Goal: Task Accomplishment & Management: Manage account settings

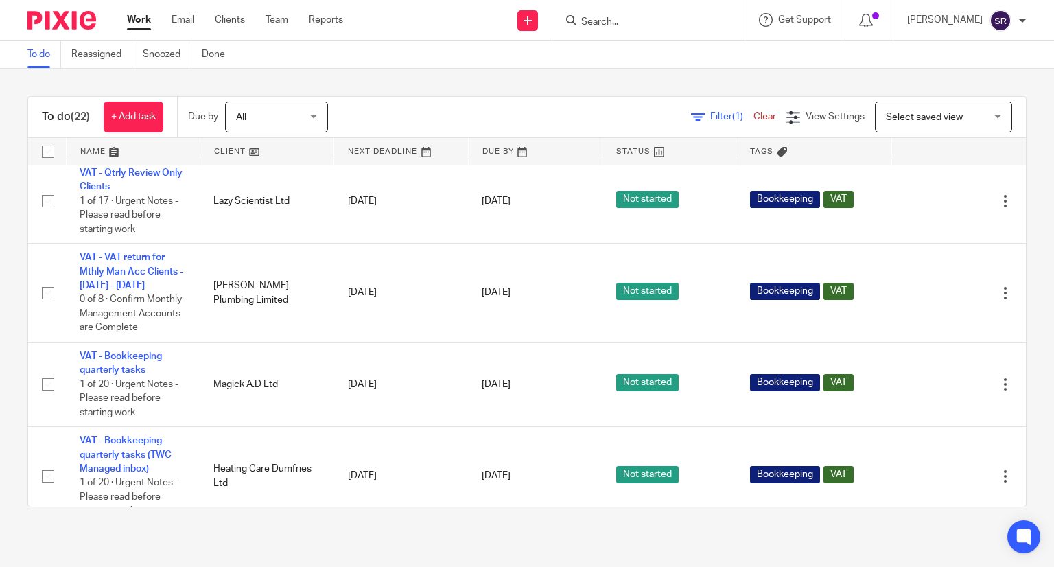
scroll to position [1218, 0]
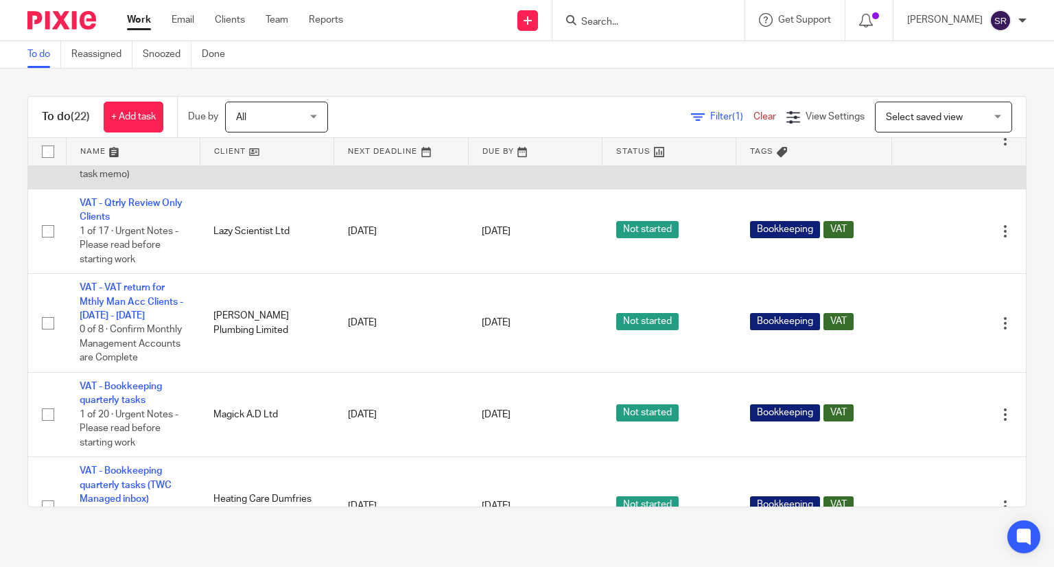
click at [130, 123] on link "VAT - Bookkeeping mthly tasks - [DATE]" at bounding box center [123, 111] width 87 height 23
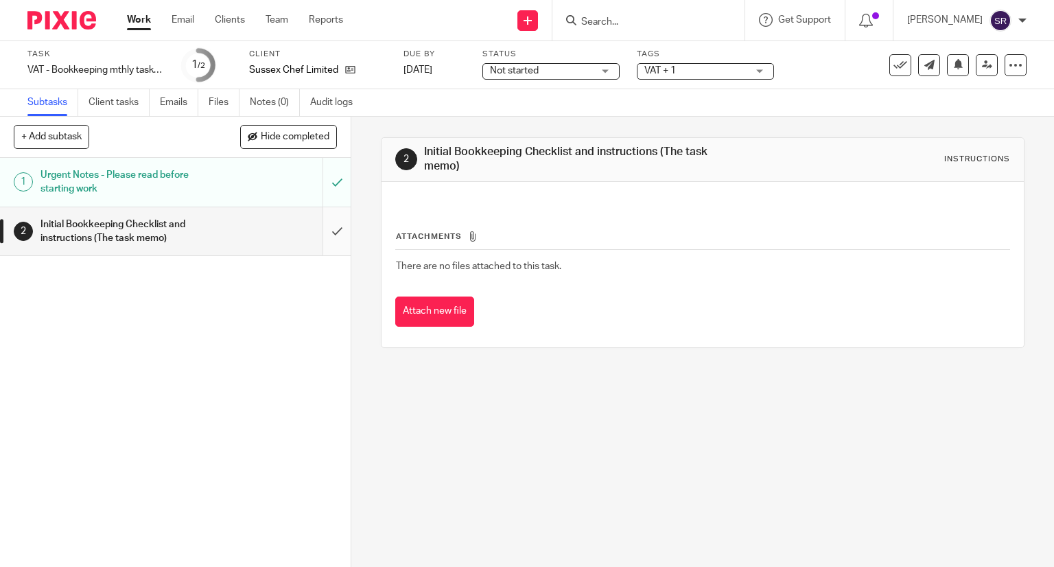
click at [326, 233] on input "submit" at bounding box center [175, 231] width 351 height 49
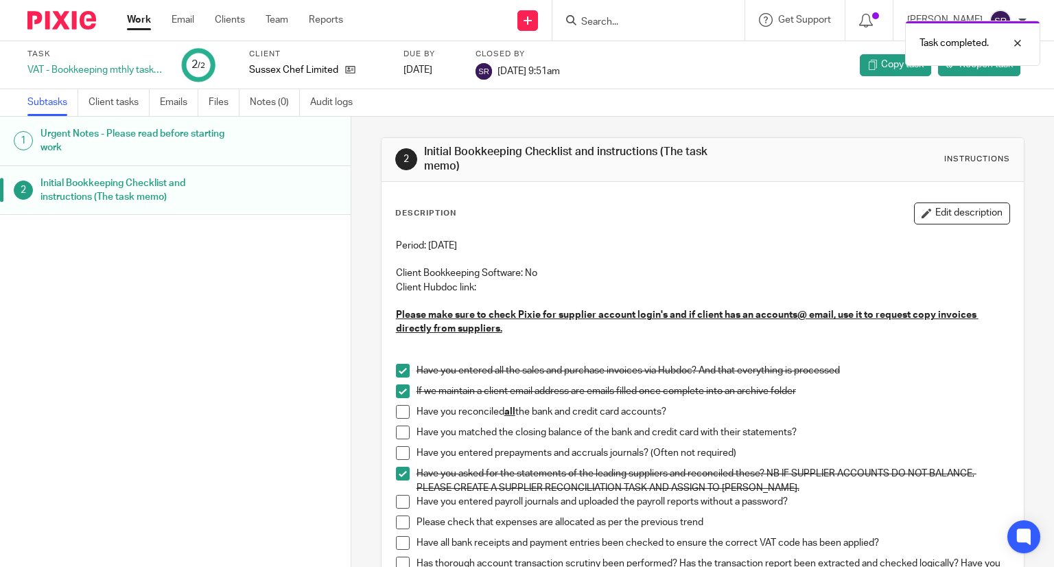
click at [396, 412] on span at bounding box center [403, 412] width 14 height 14
click at [396, 433] on span at bounding box center [403, 433] width 14 height 14
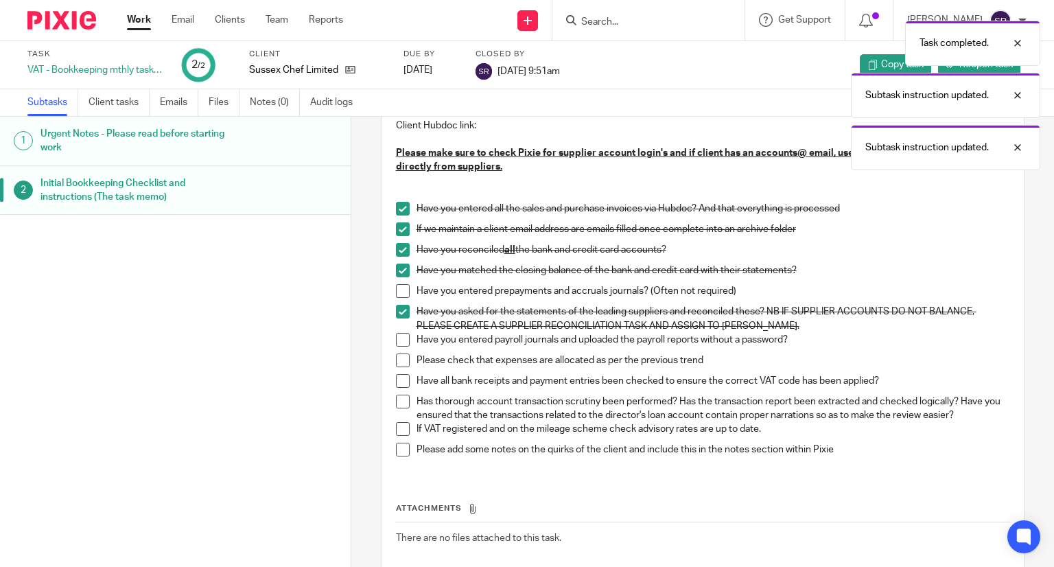
scroll to position [206, 0]
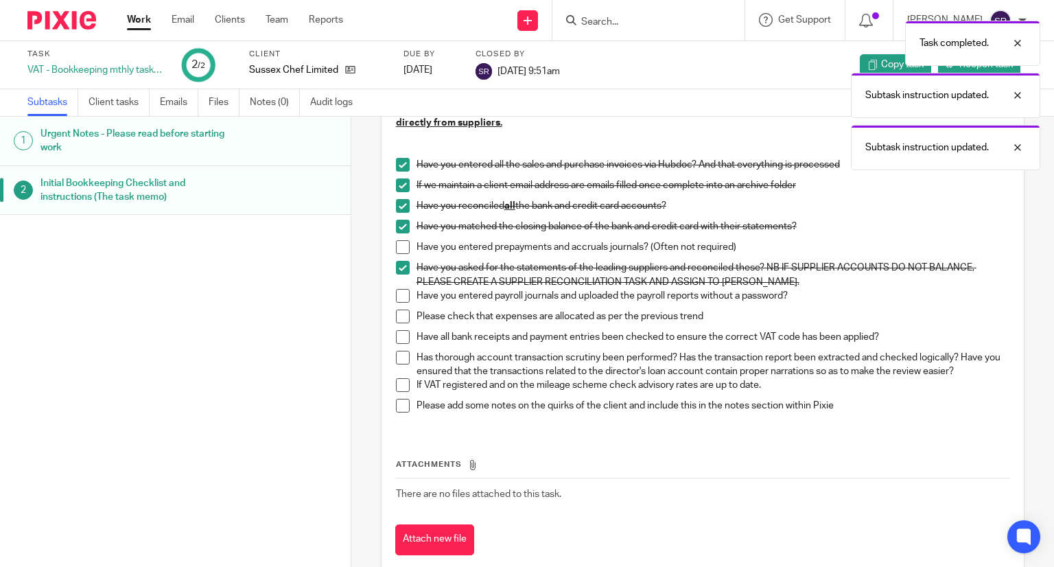
click at [401, 244] on span at bounding box center [403, 247] width 14 height 14
click at [396, 293] on span at bounding box center [403, 296] width 14 height 14
click at [396, 318] on span at bounding box center [403, 317] width 14 height 14
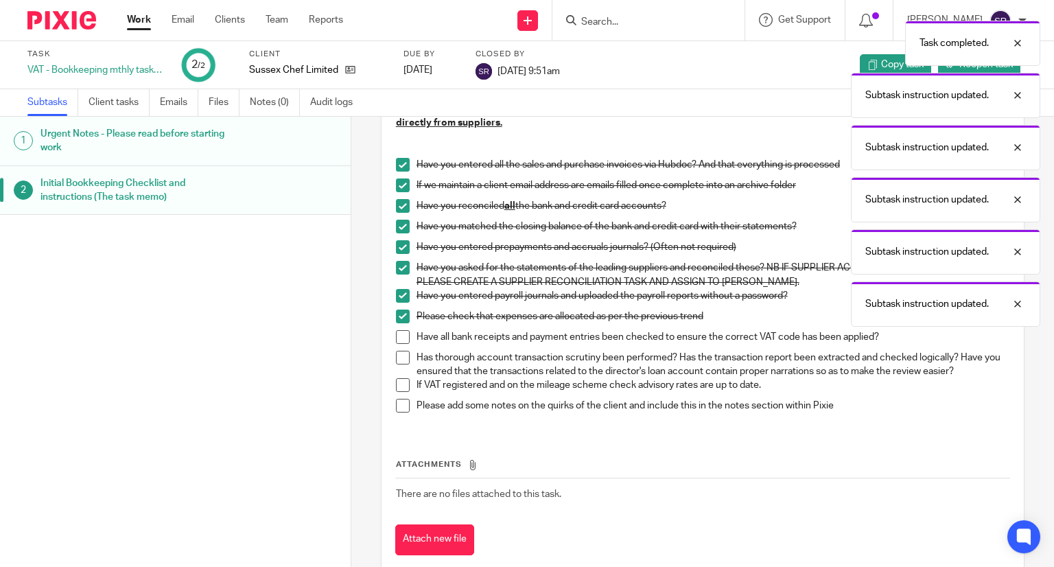
click at [398, 336] on span at bounding box center [403, 337] width 14 height 14
click at [401, 352] on span at bounding box center [403, 358] width 14 height 14
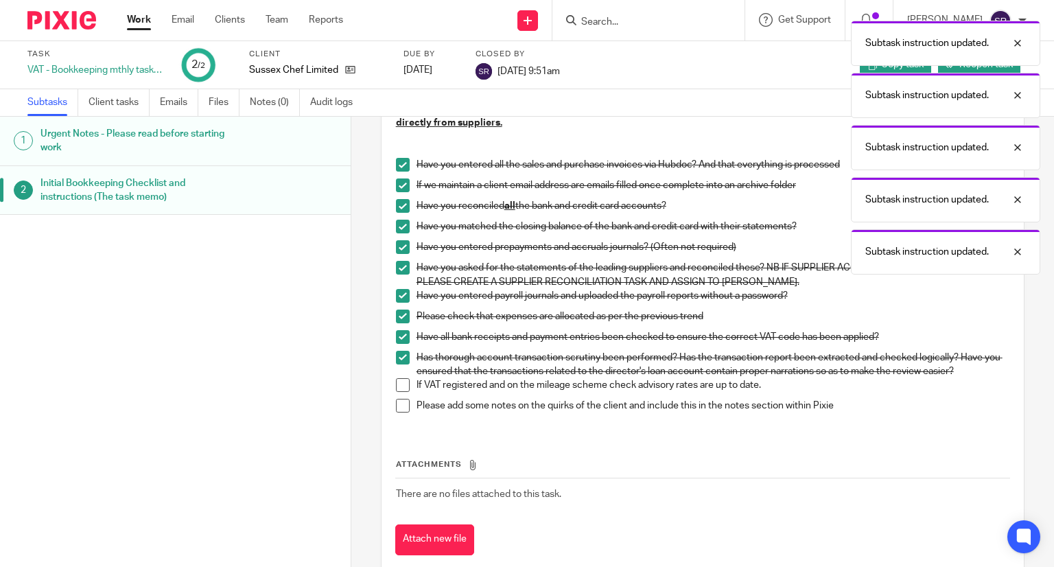
click at [401, 382] on span at bounding box center [403, 385] width 14 height 14
click at [402, 401] on span at bounding box center [403, 406] width 14 height 14
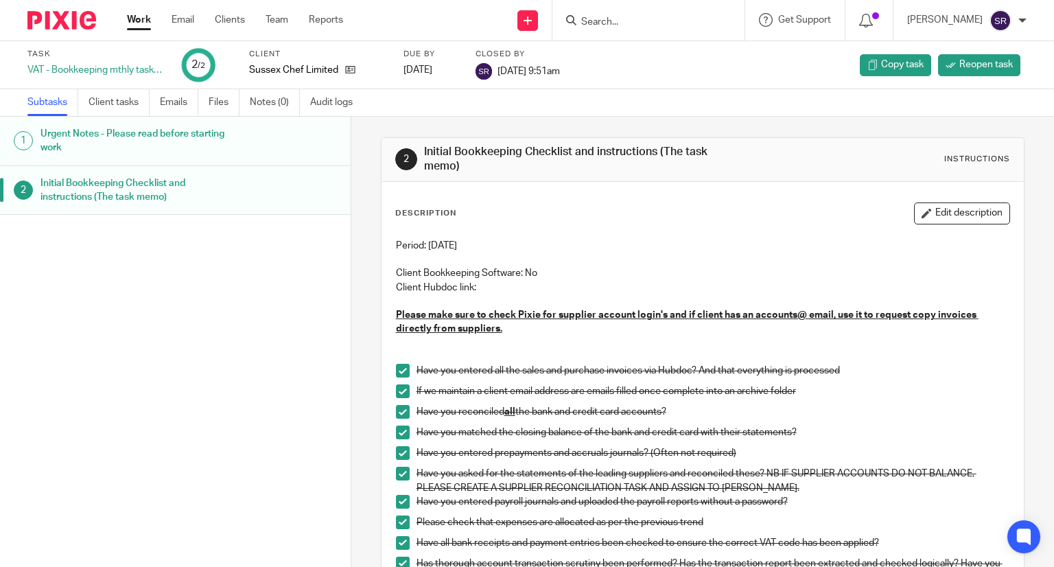
click at [148, 25] on link "Work" at bounding box center [139, 20] width 24 height 14
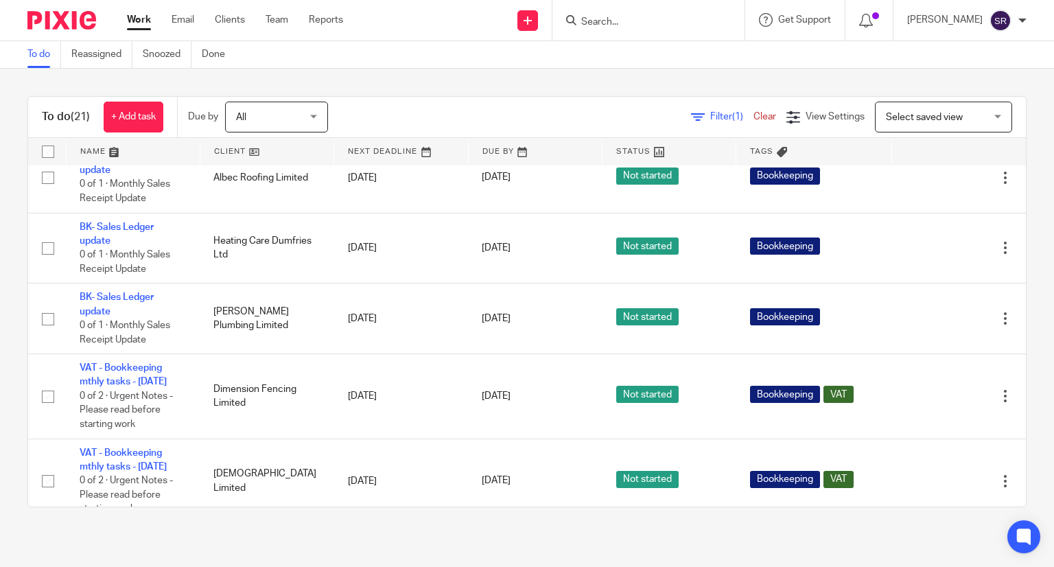
scroll to position [487, 0]
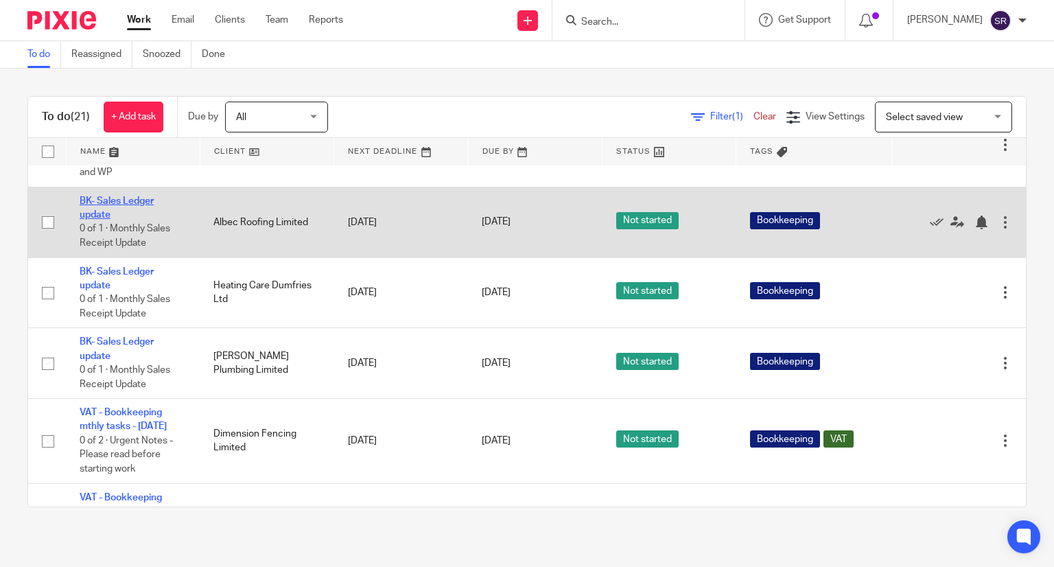
click at [123, 220] on link "BK- Sales Ledger update" at bounding box center [117, 207] width 74 height 23
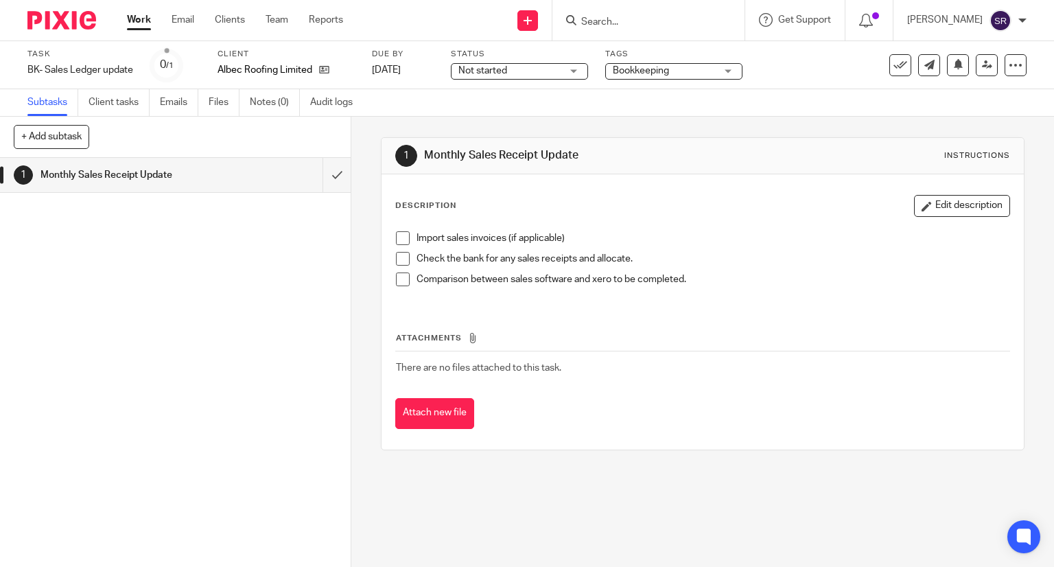
click at [131, 23] on link "Work" at bounding box center [139, 20] width 24 height 14
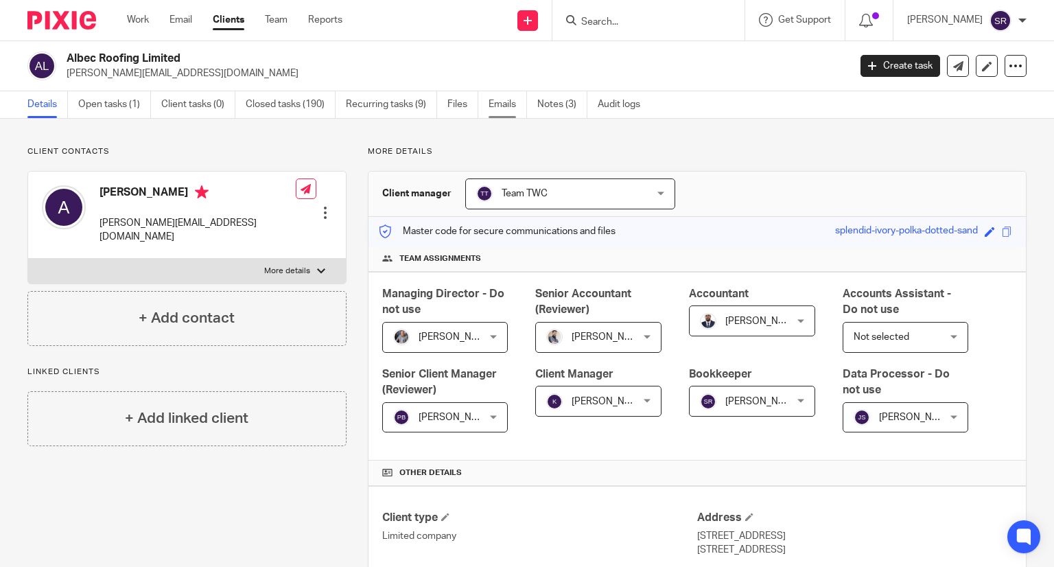
click at [493, 112] on link "Emails" at bounding box center [508, 104] width 38 height 27
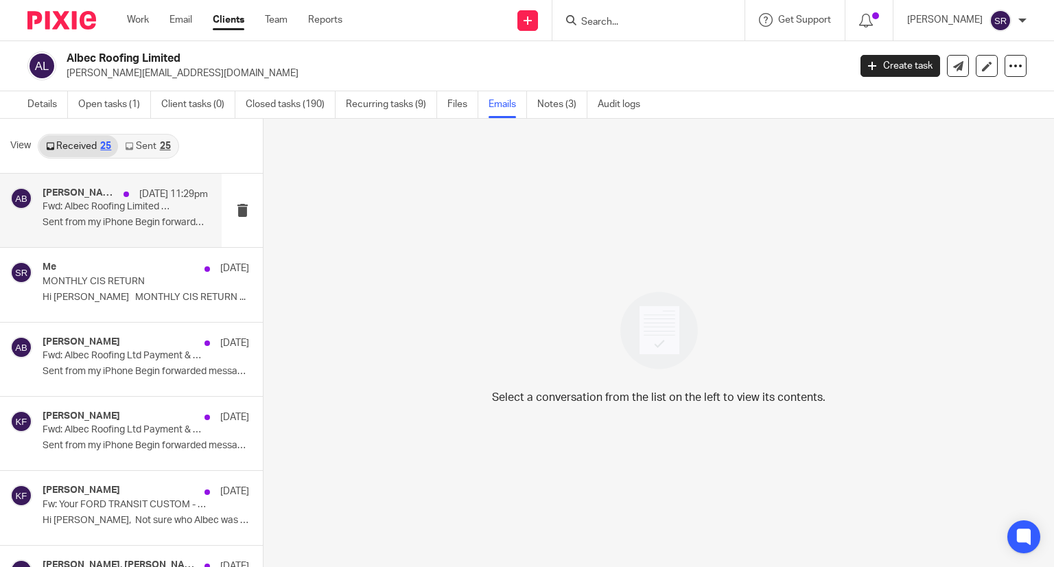
click at [123, 190] on div "18 Sep 11:29pm" at bounding box center [162, 194] width 91 height 14
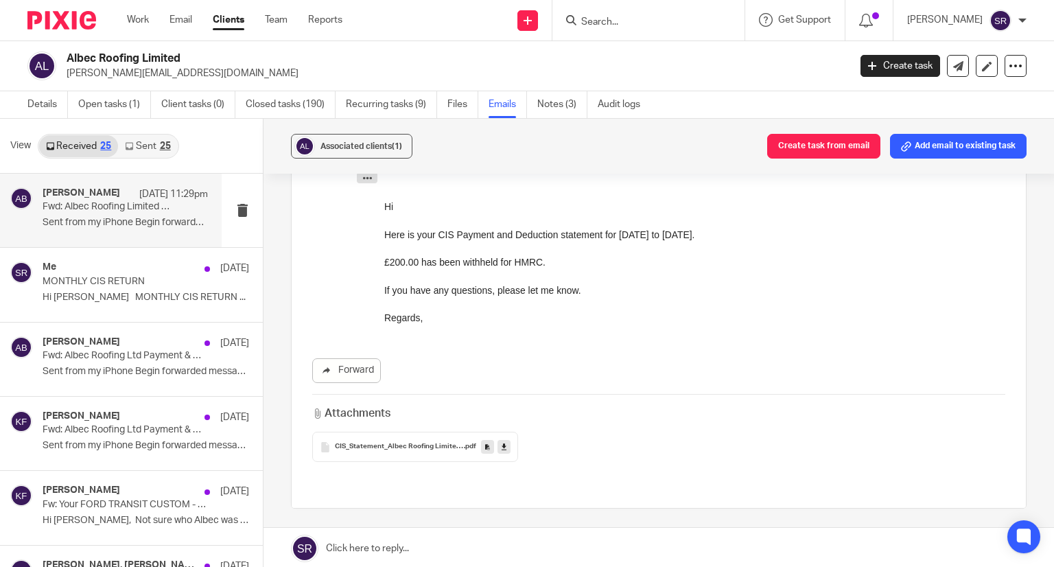
scroll to position [275, 0]
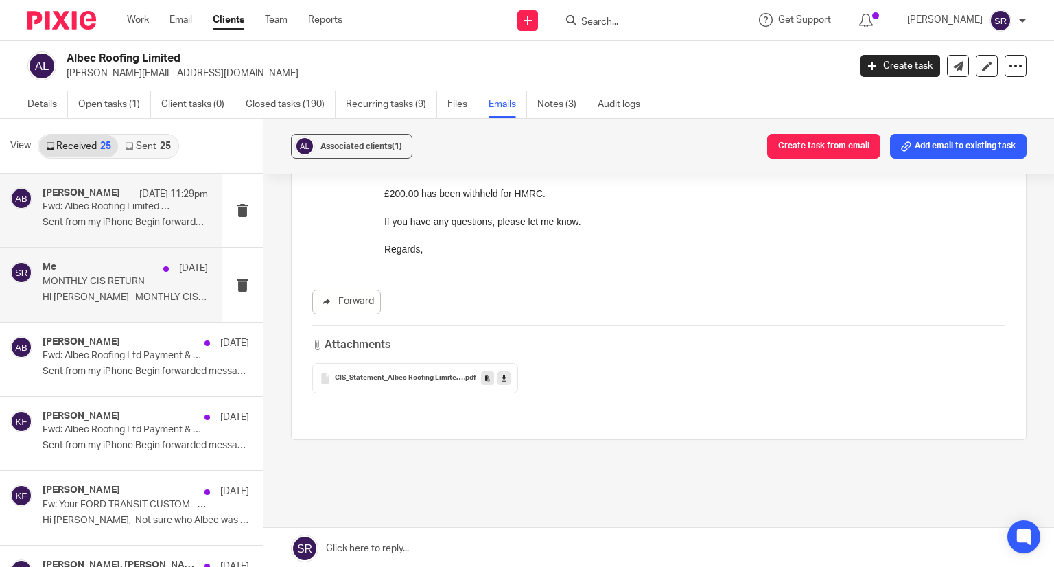
click at [128, 283] on p "MONTHLY CIS RETURN" at bounding box center [109, 282] width 132 height 12
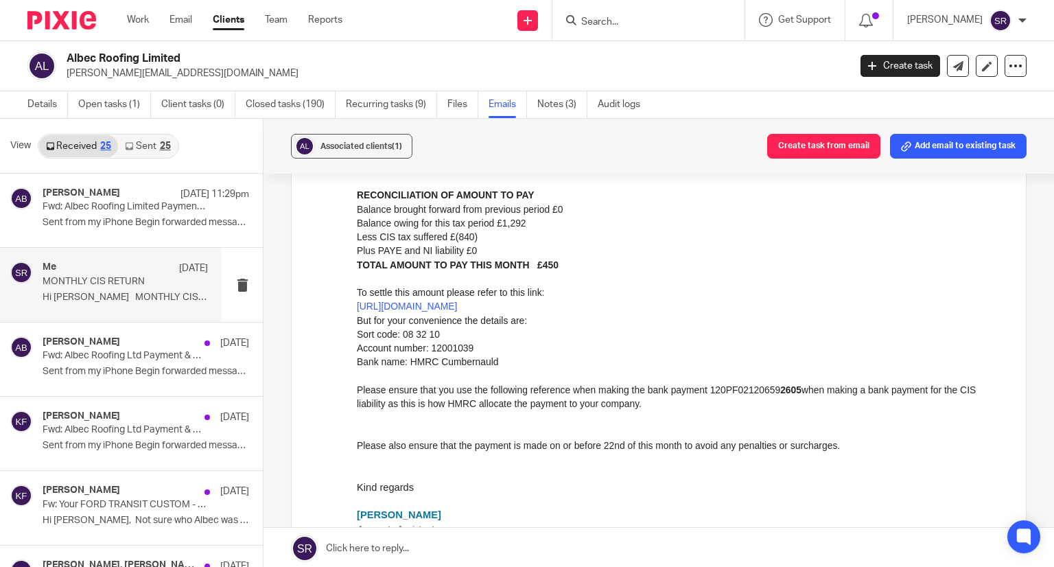
click at [163, 140] on link "Sent 25" at bounding box center [147, 146] width 59 height 22
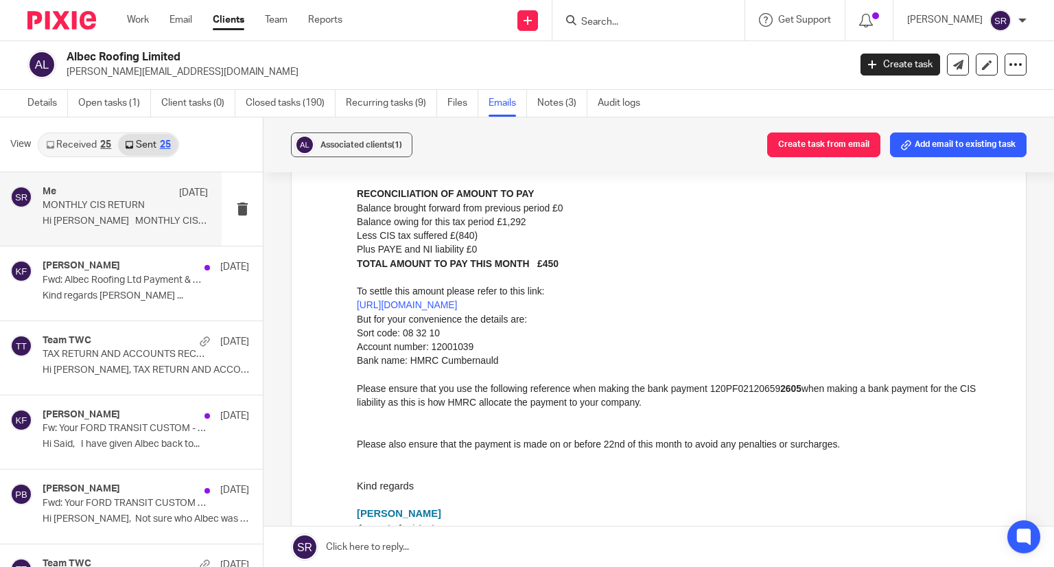
click at [106, 203] on p "MONTHLY CIS RETURN" at bounding box center [109, 206] width 132 height 12
click at [102, 270] on div "Kim Faulkner 9 Sep" at bounding box center [125, 267] width 165 height 14
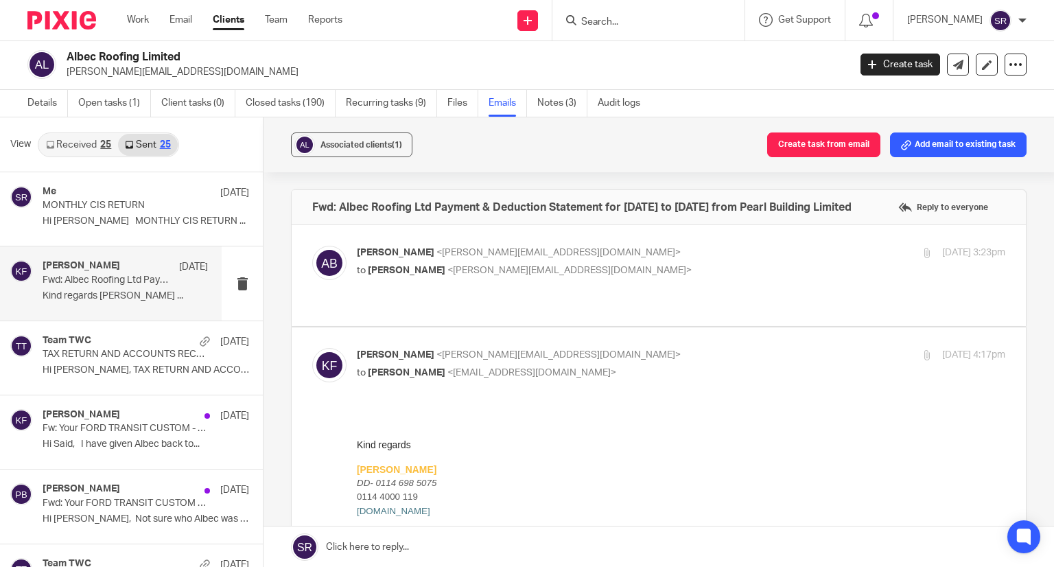
scroll to position [0, 0]
click at [109, 108] on link "Open tasks (1)" at bounding box center [114, 103] width 73 height 27
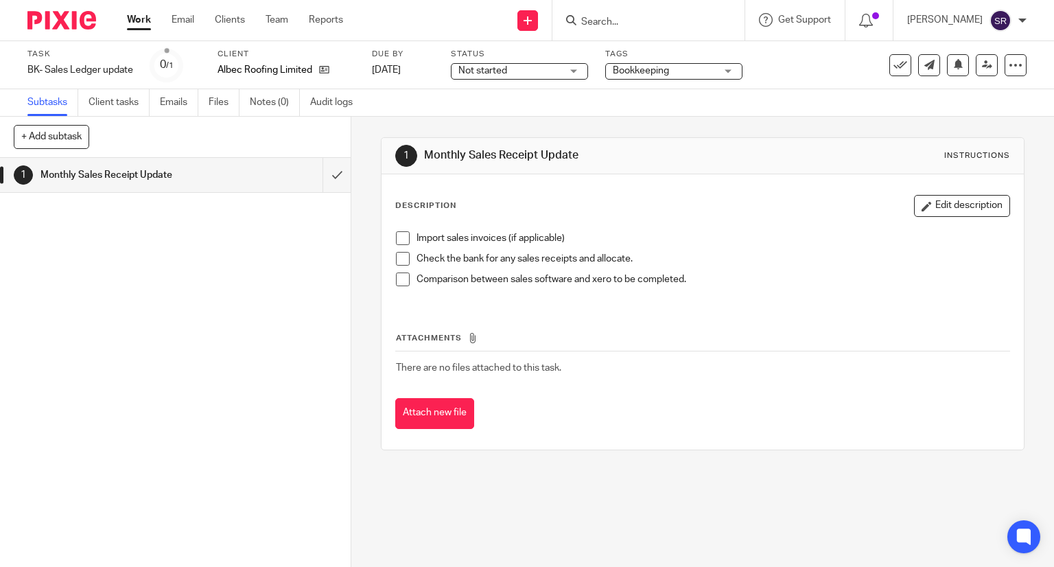
click at [398, 242] on span at bounding box center [403, 238] width 14 height 14
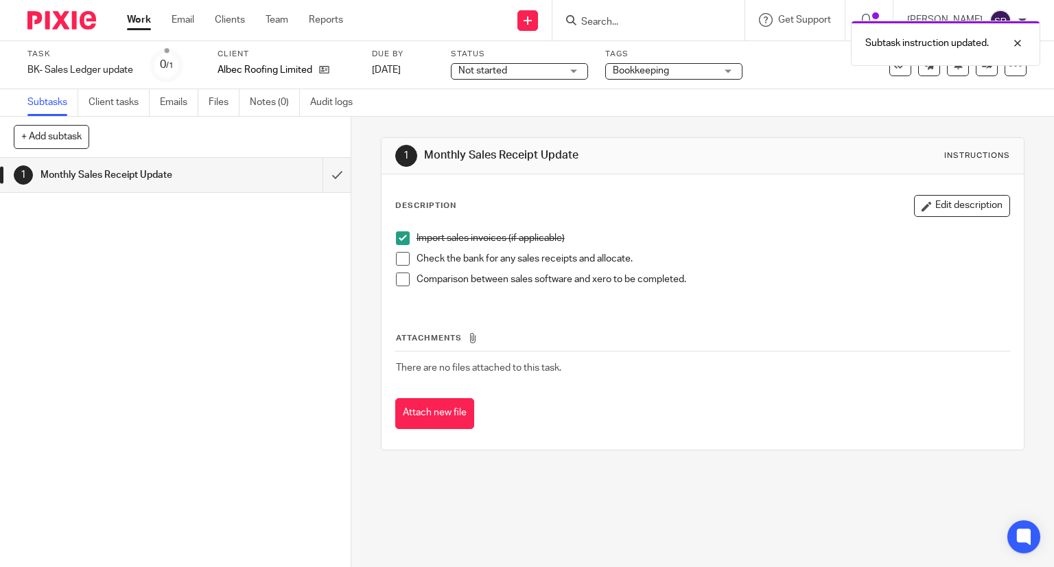
click at [398, 256] on span at bounding box center [403, 259] width 14 height 14
click at [399, 275] on span at bounding box center [403, 279] width 14 height 14
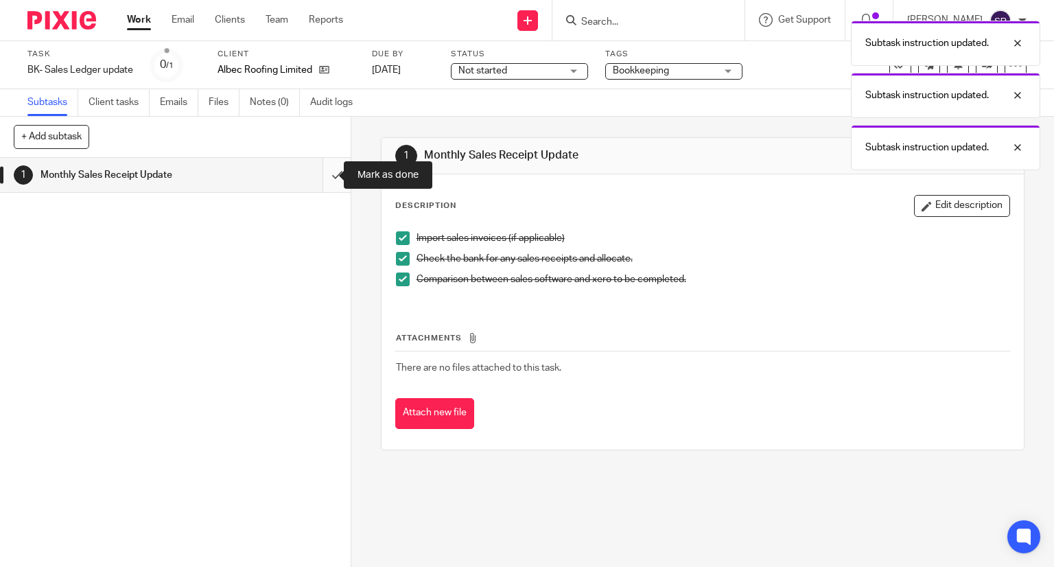
click at [323, 180] on input "submit" at bounding box center [175, 175] width 351 height 34
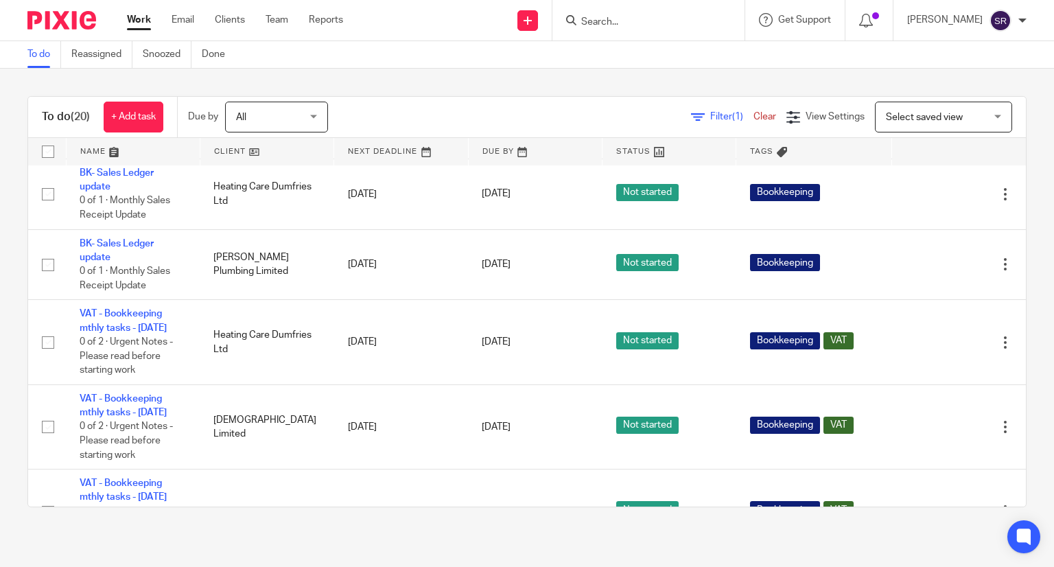
scroll to position [480, 0]
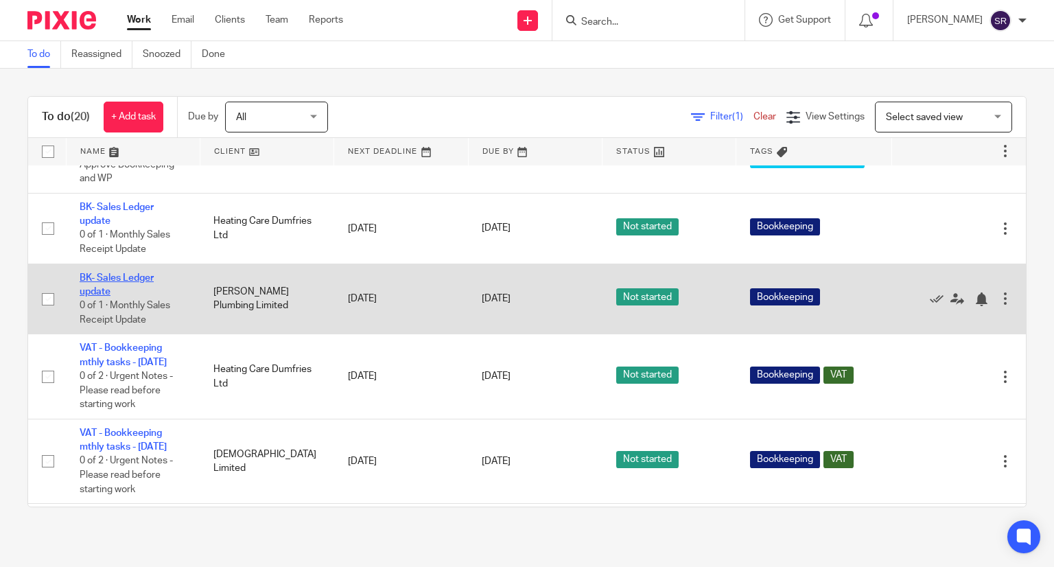
click at [135, 296] on link "BK- Sales Ledger update" at bounding box center [117, 284] width 74 height 23
